Goal: Information Seeking & Learning: Learn about a topic

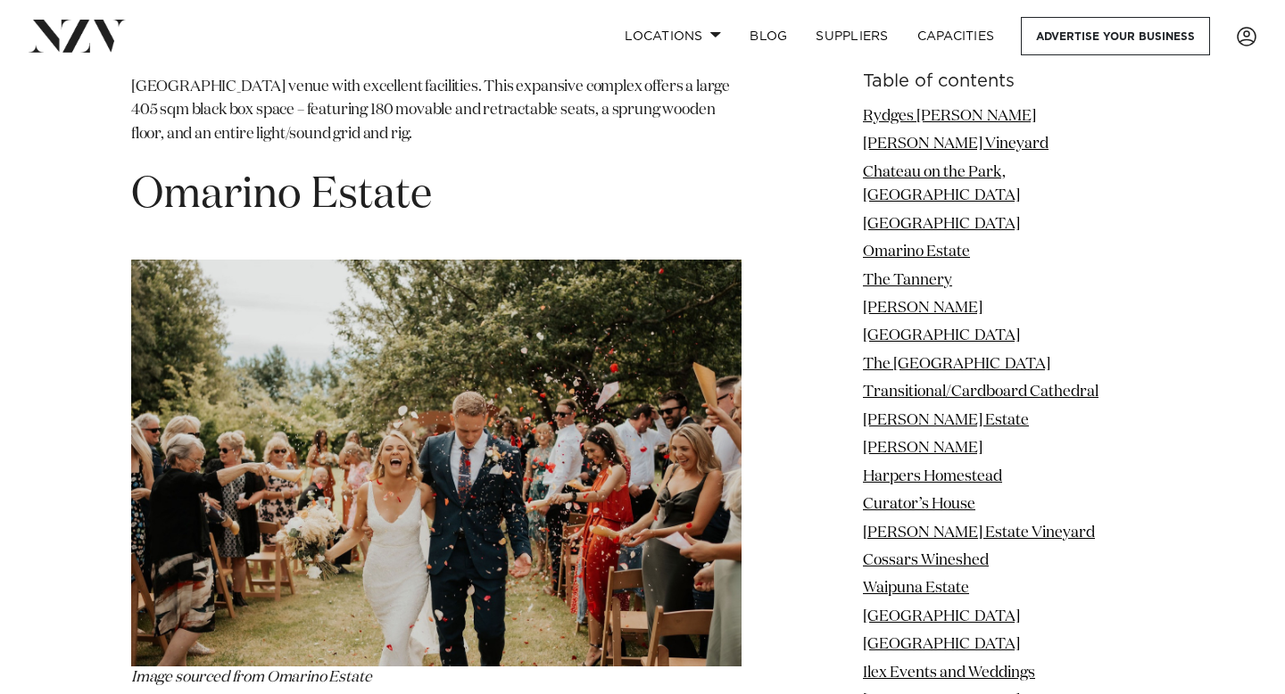
scroll to position [4855, 0]
drag, startPoint x: 782, startPoint y: 316, endPoint x: 628, endPoint y: 261, distance: 163.1
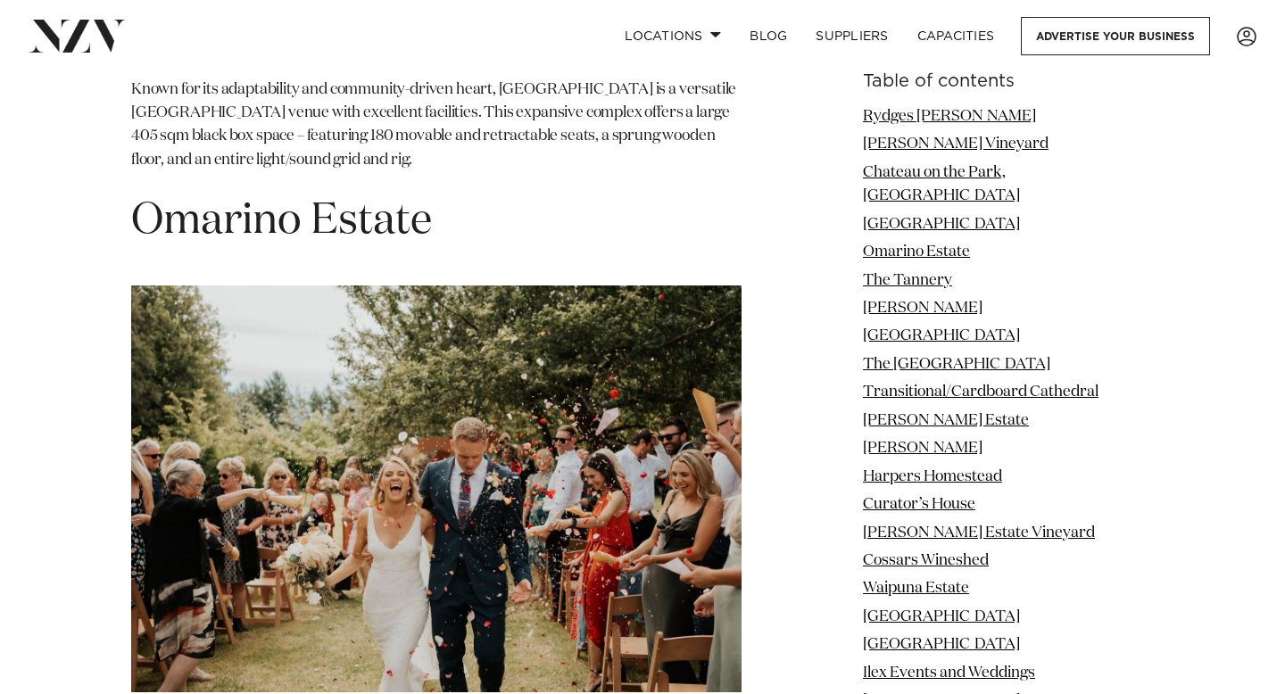
scroll to position [4822, 0]
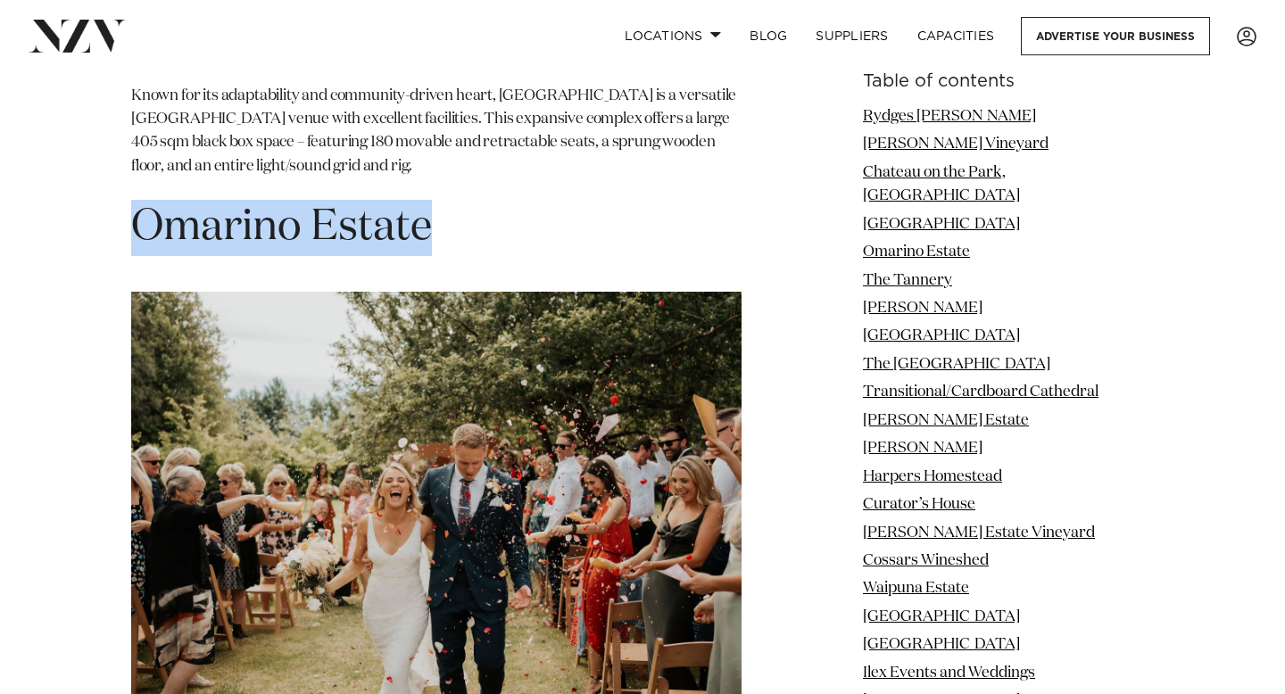
drag, startPoint x: 454, startPoint y: 106, endPoint x: 122, endPoint y: 94, distance: 332.2
copy h1 "Omarino Estate"
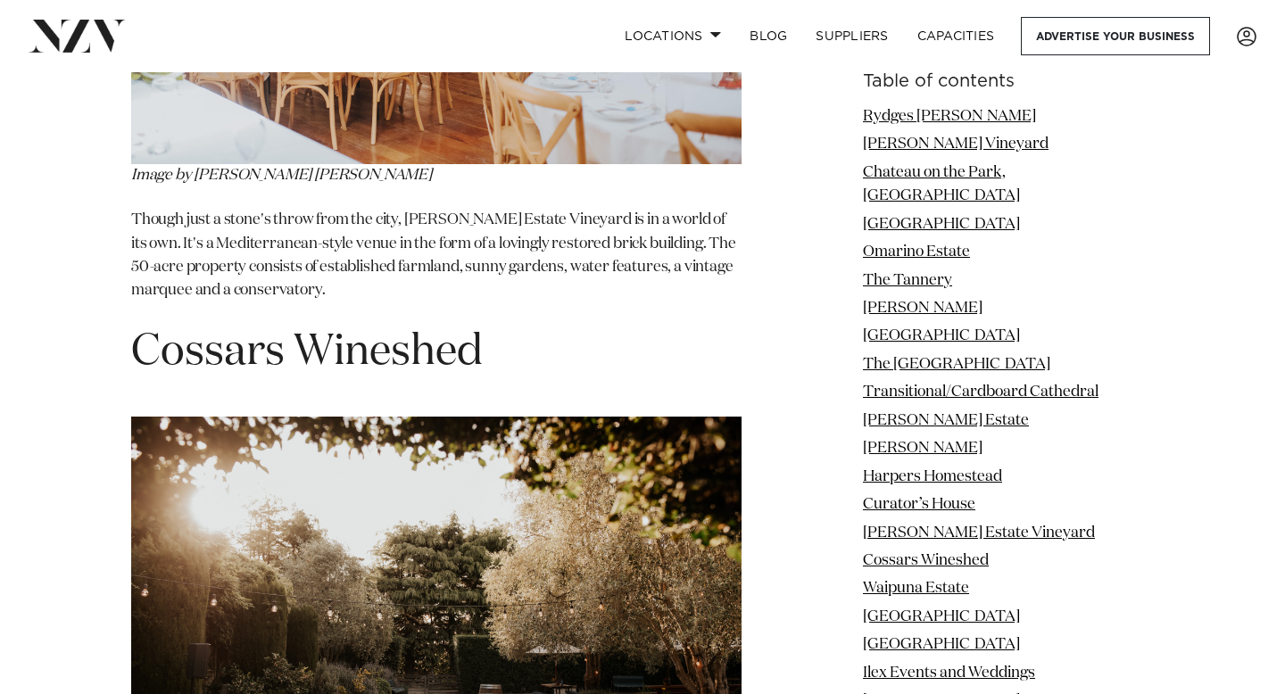
scroll to position [12402, 0]
drag, startPoint x: 556, startPoint y: 157, endPoint x: 197, endPoint y: 179, distance: 359.4
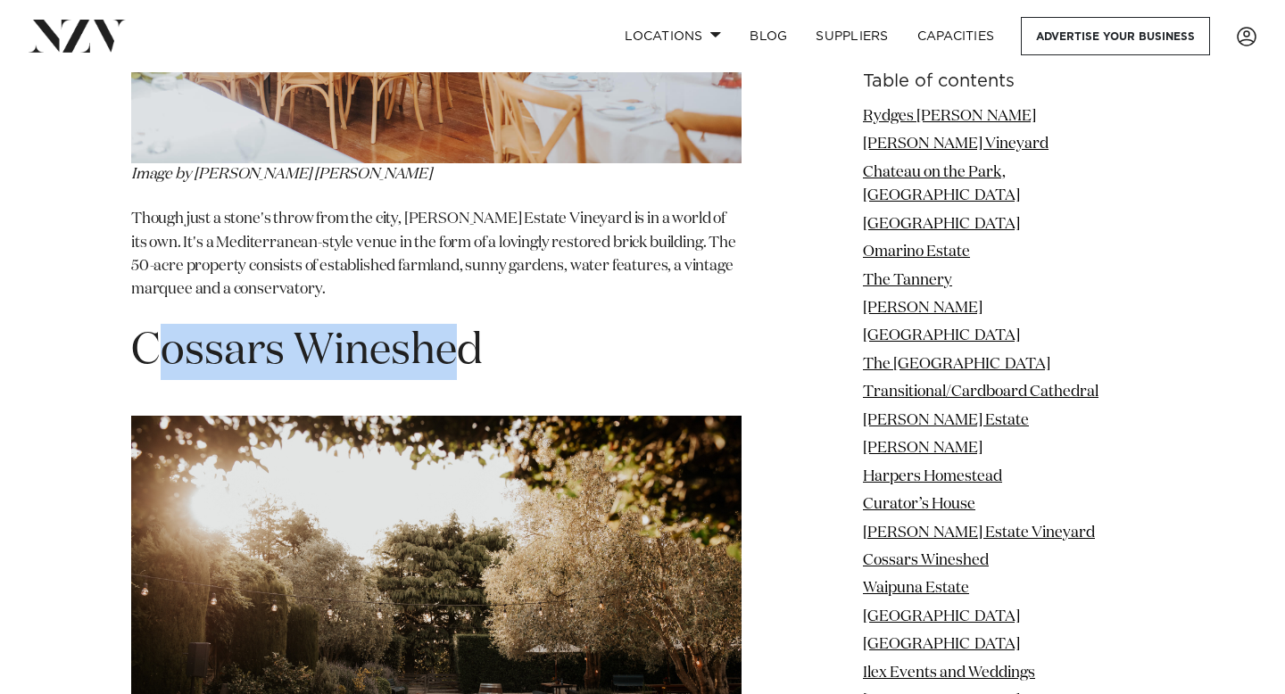
drag, startPoint x: 453, startPoint y: 158, endPoint x: 147, endPoint y: 141, distance: 306.5
click at [147, 330] on span "Cossars Wineshed" at bounding box center [307, 351] width 352 height 43
drag, startPoint x: 492, startPoint y: 150, endPoint x: 112, endPoint y: 145, distance: 380.2
copy span "Cossars Wineshed"
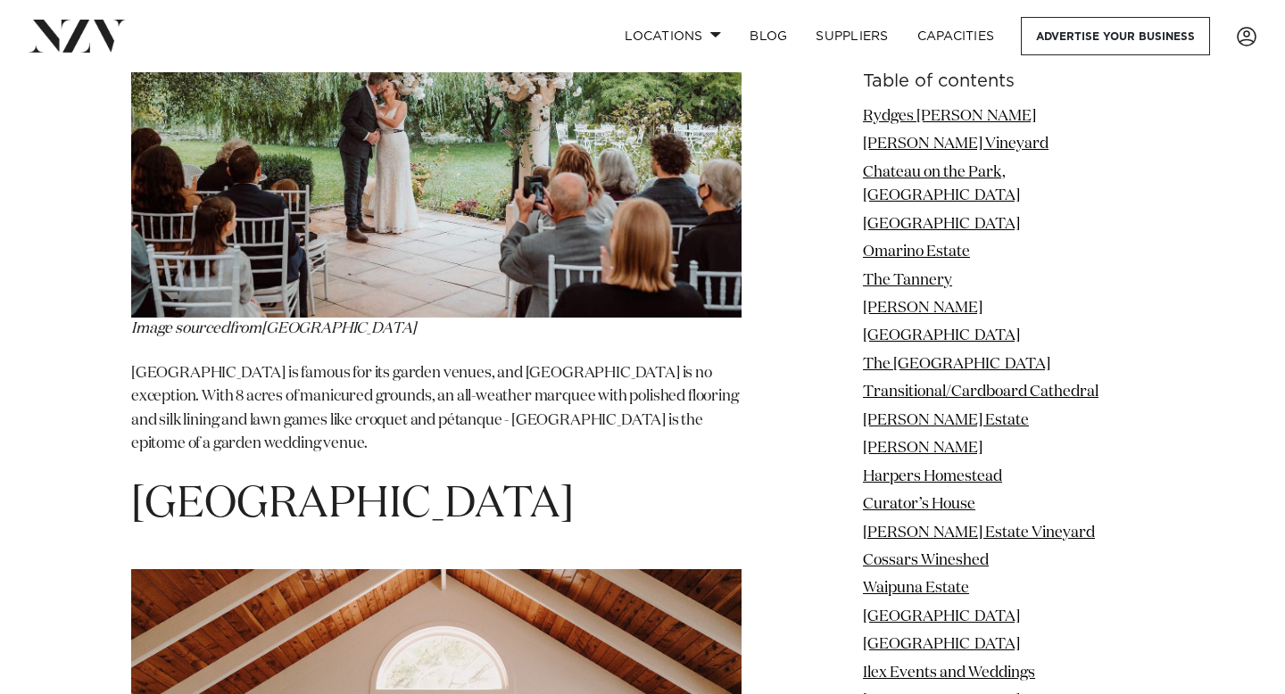
scroll to position [14315, 0]
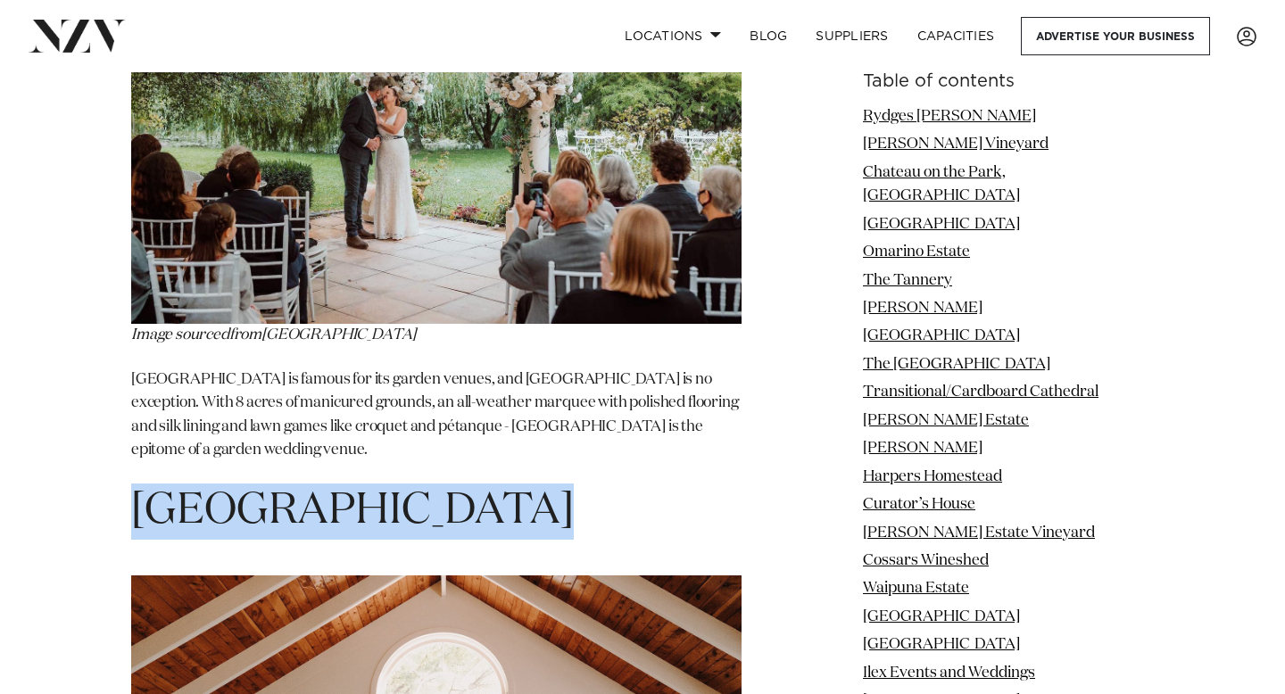
drag, startPoint x: 542, startPoint y: 278, endPoint x: 66, endPoint y: 279, distance: 475.6
copy h1 "[GEOGRAPHIC_DATA]"
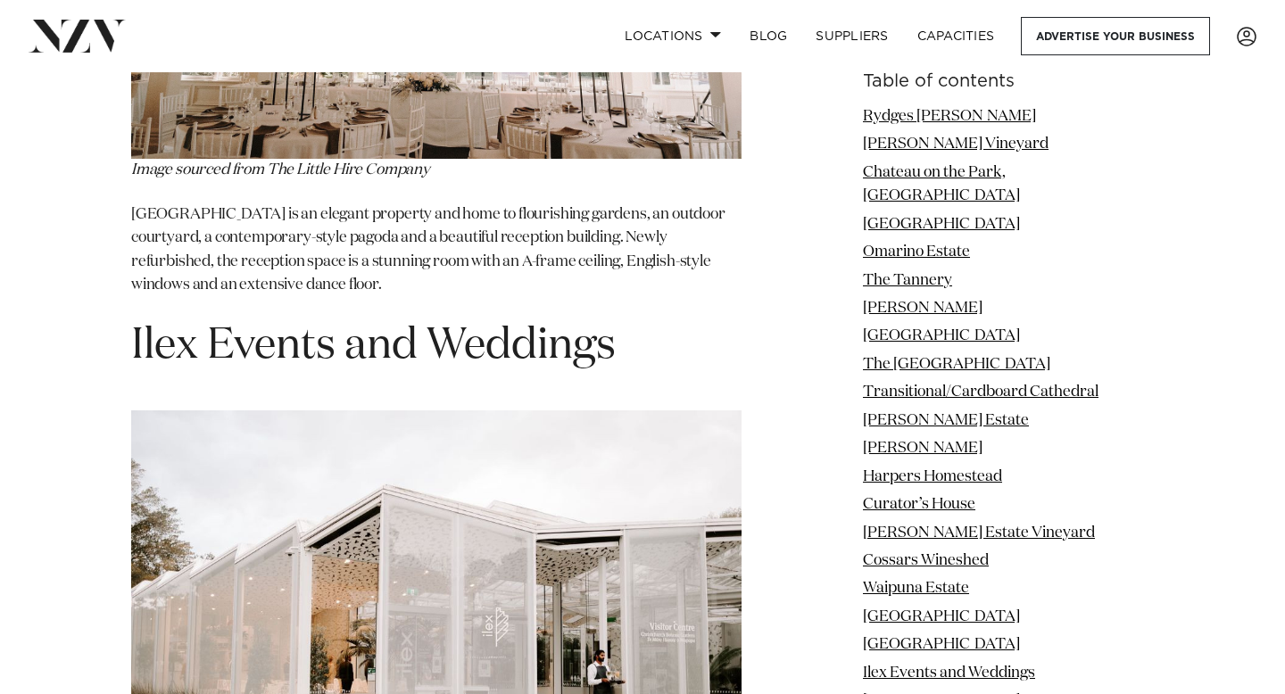
scroll to position [15138, 0]
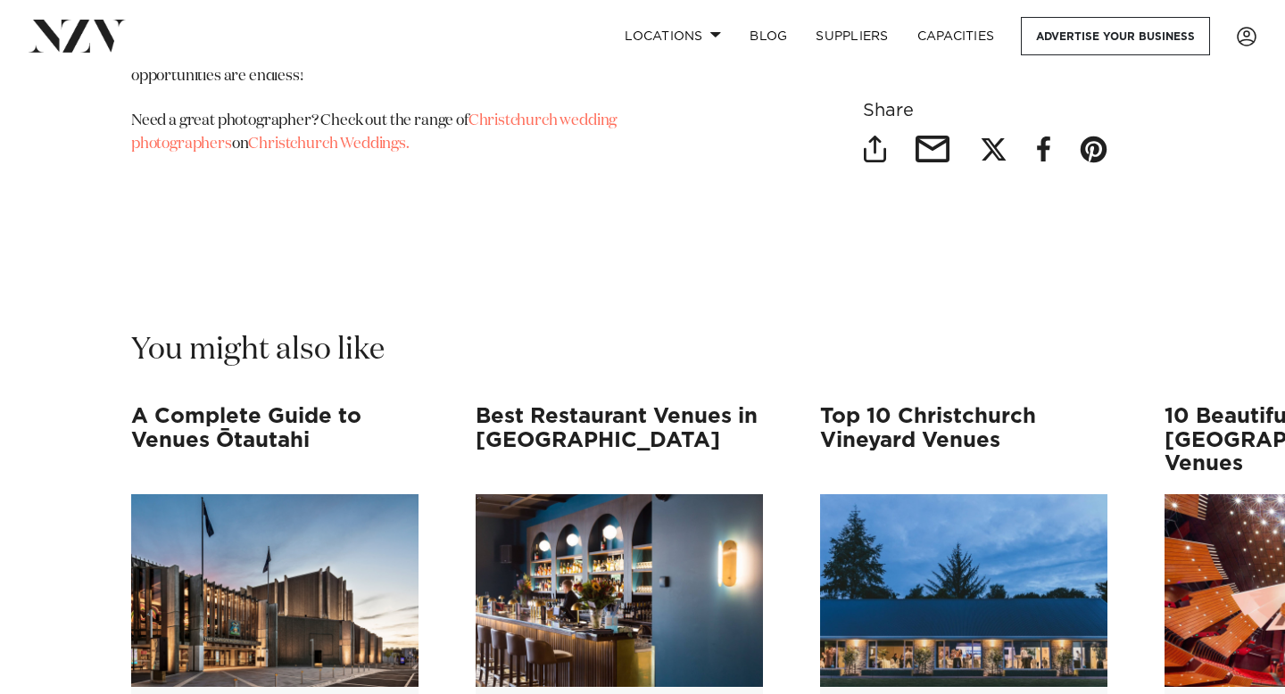
scroll to position [16670, 0]
